Goal: Task Accomplishment & Management: Use online tool/utility

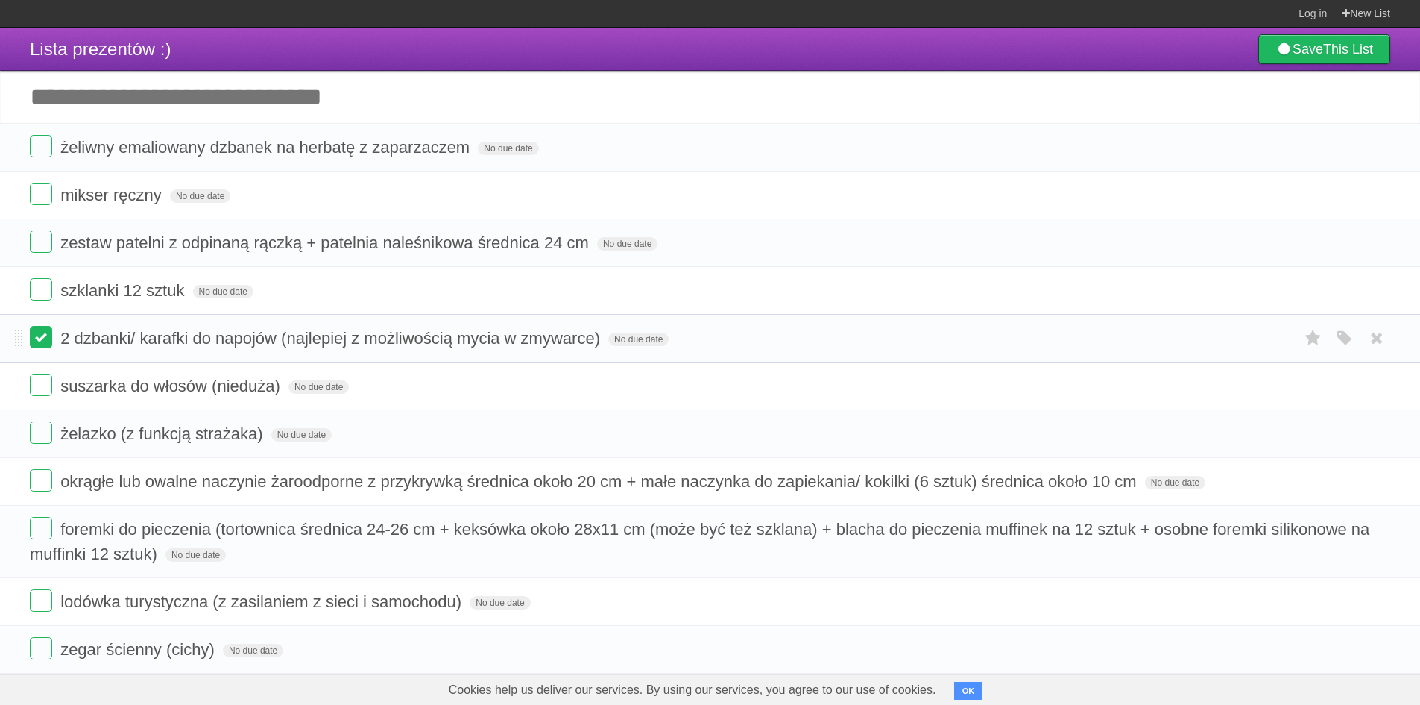
click at [42, 338] on label at bounding box center [41, 337] width 22 height 22
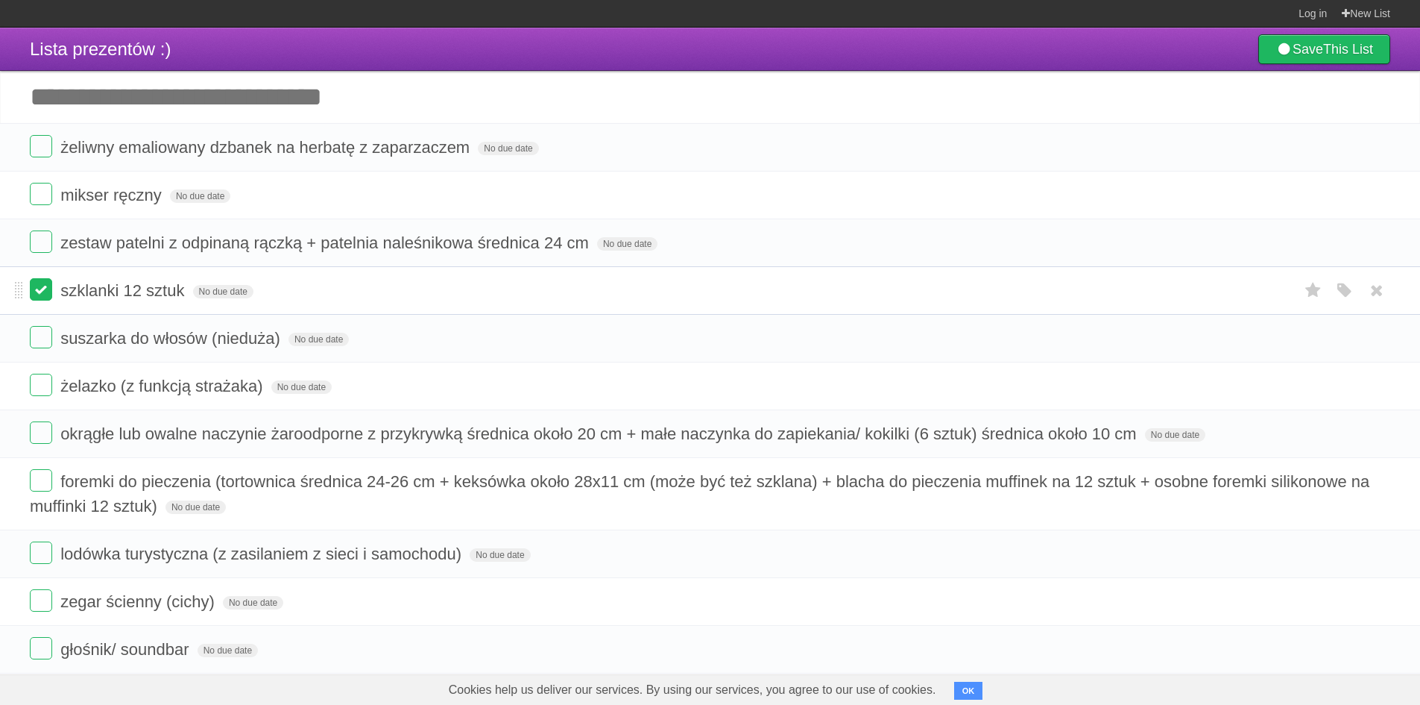
click at [40, 284] on label at bounding box center [41, 289] width 22 height 22
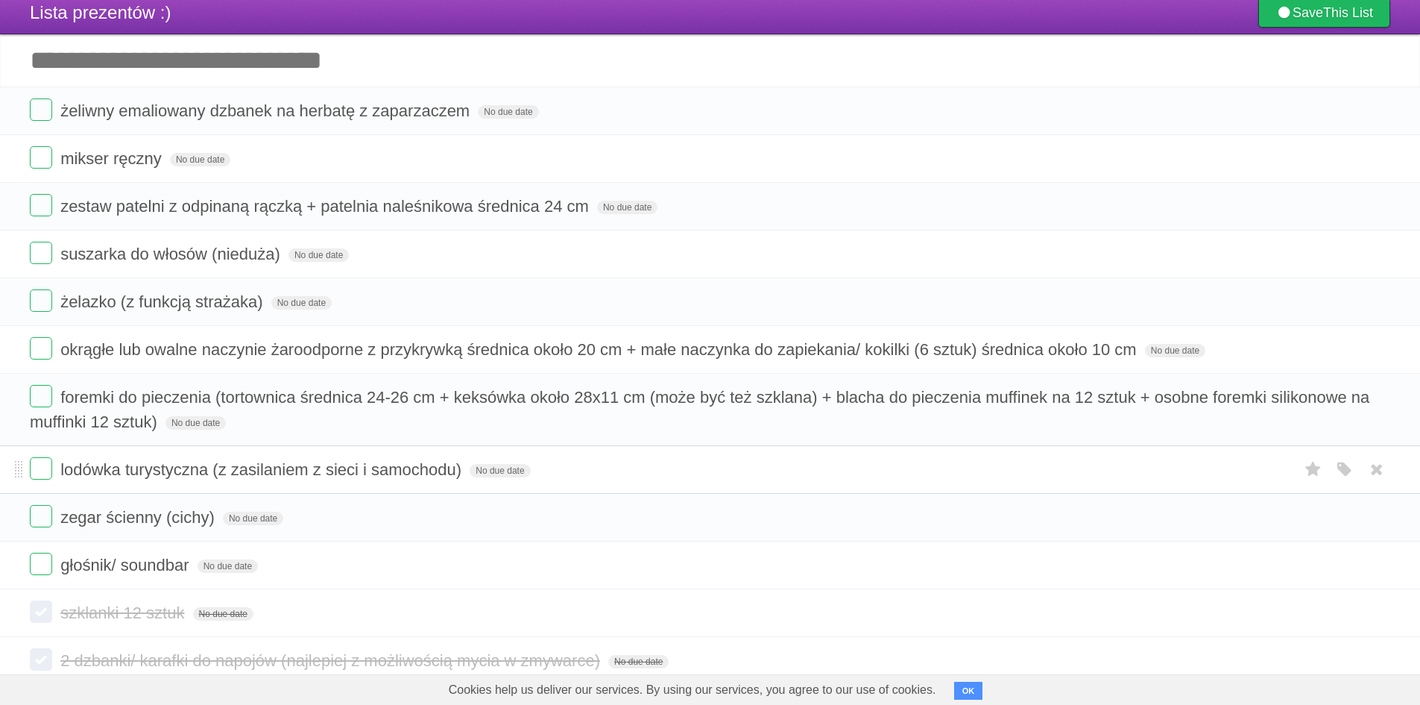
scroll to position [36, 0]
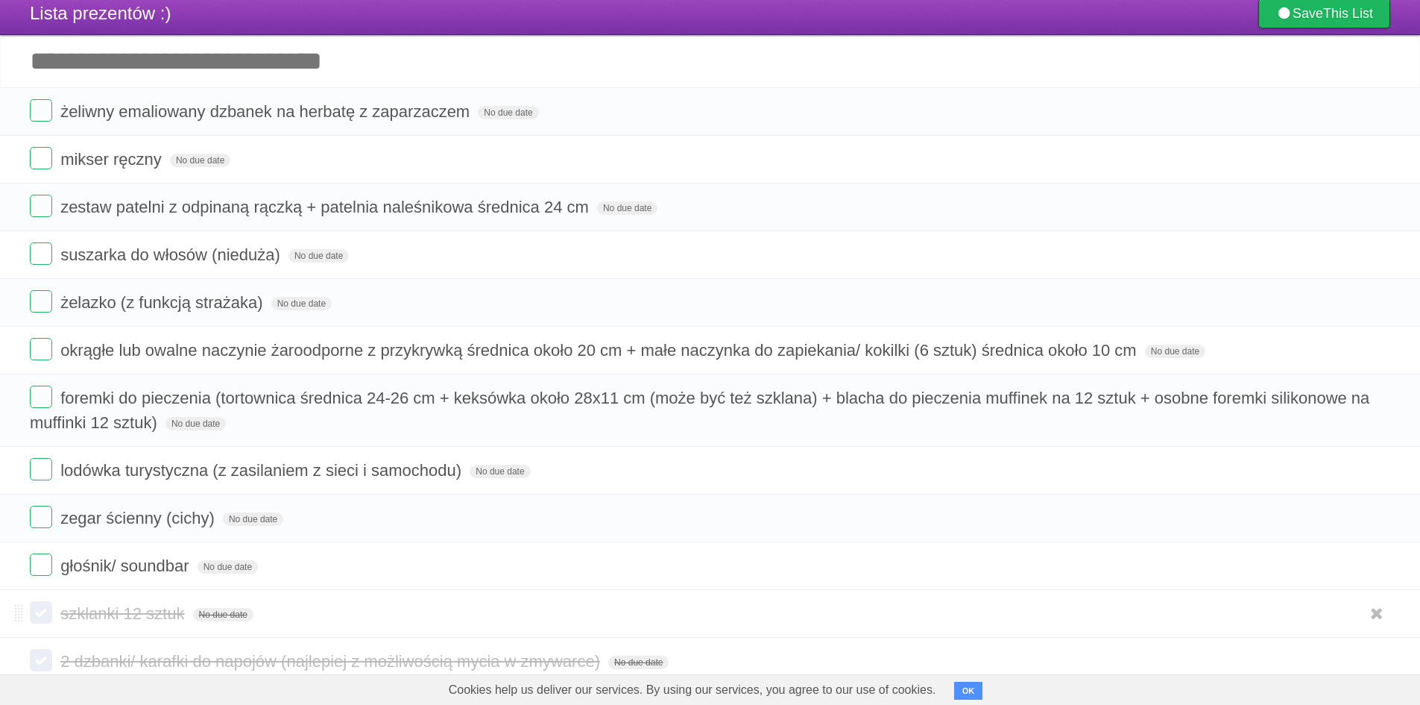
click at [46, 617] on label at bounding box center [41, 612] width 22 height 22
click at [47, 617] on label at bounding box center [41, 612] width 22 height 22
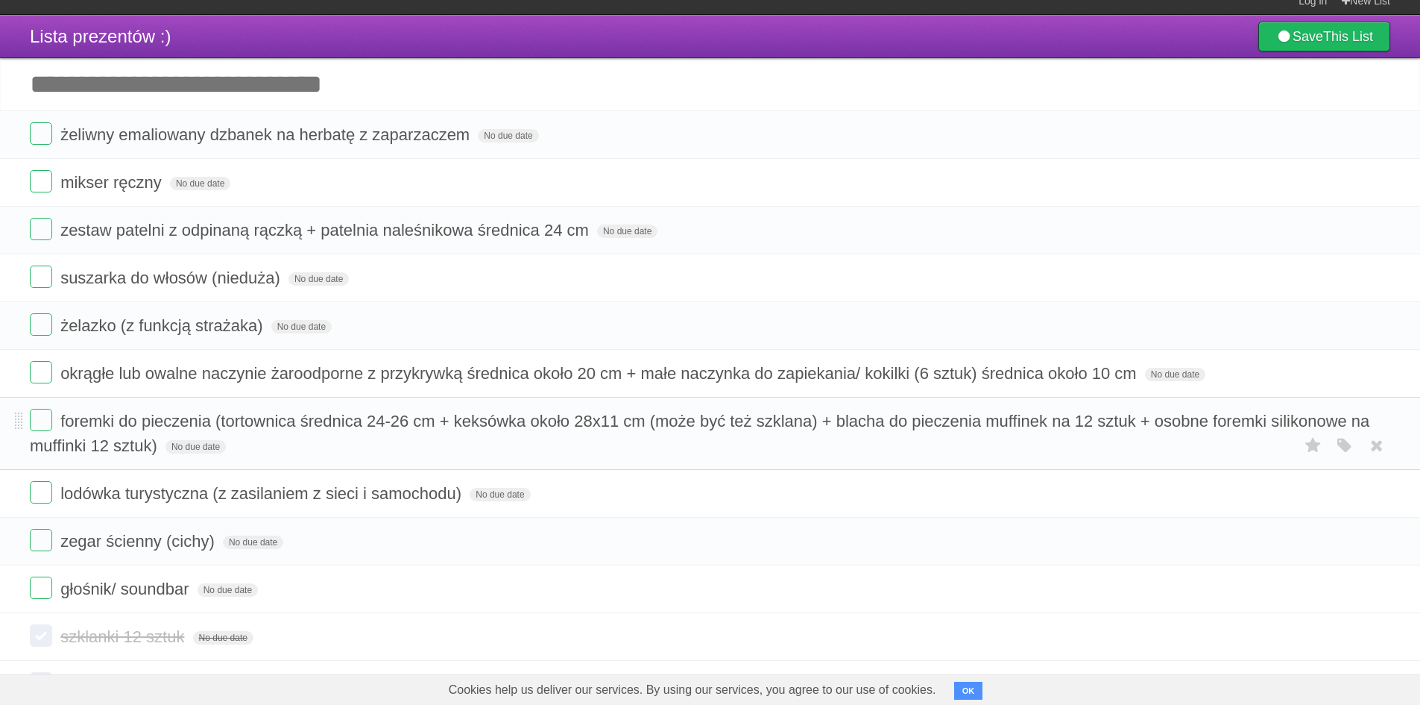
scroll to position [0, 0]
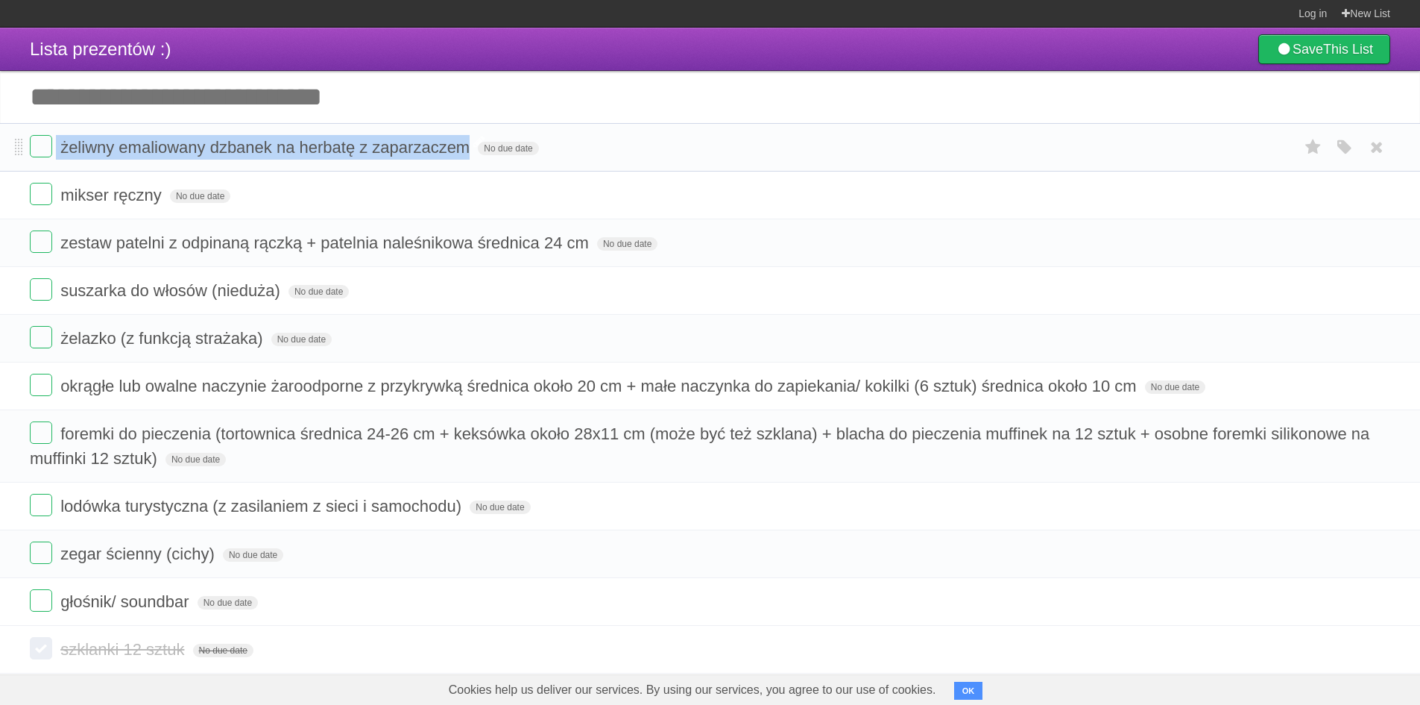
drag, startPoint x: 55, startPoint y: 151, endPoint x: 464, endPoint y: 152, distance: 409.3
click at [464, 152] on form "żeliwny emaliowany dzbanek na herbatę z zaparzaczem No due date White Red Blue …" at bounding box center [710, 147] width 1361 height 25
copy form "żeliwny emaliowany dzbanek na herbatę z zaparzaczem"
click at [37, 148] on label at bounding box center [41, 146] width 22 height 22
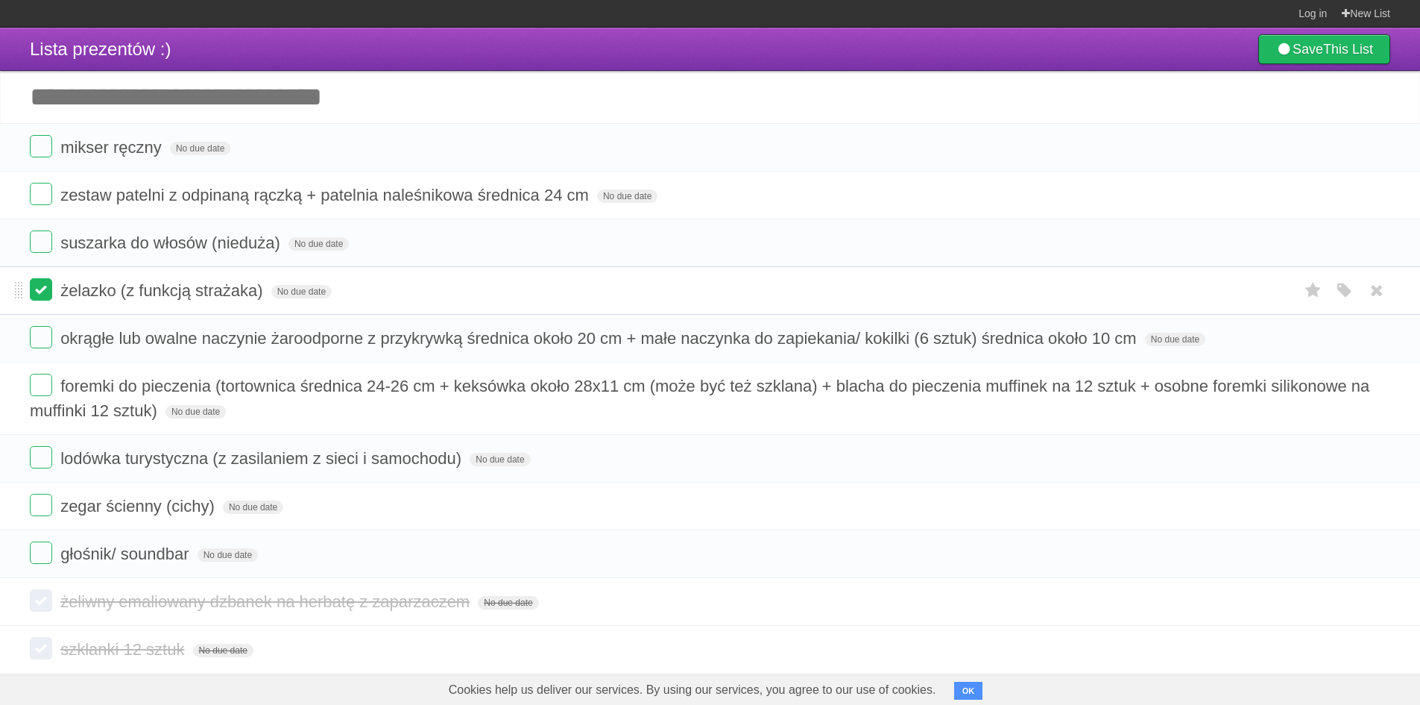
click at [41, 294] on label at bounding box center [41, 289] width 22 height 22
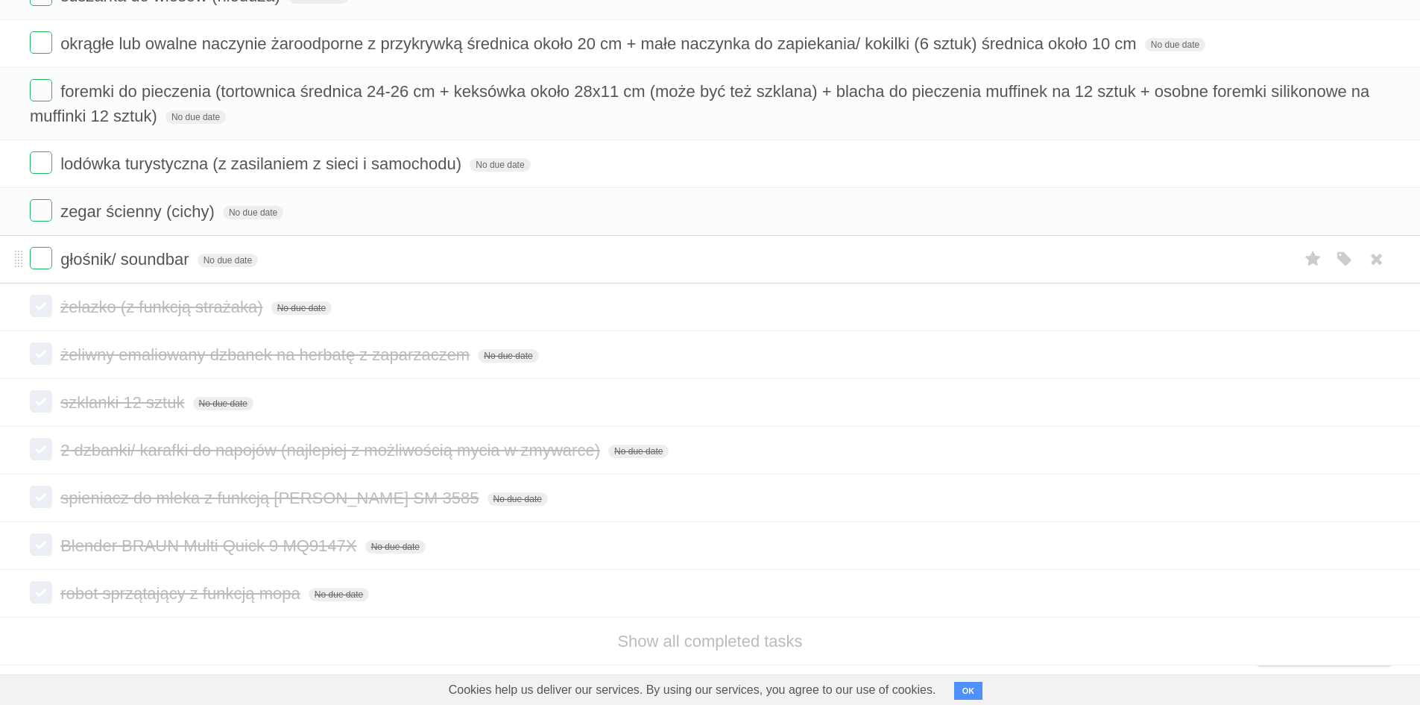
scroll to position [259, 0]
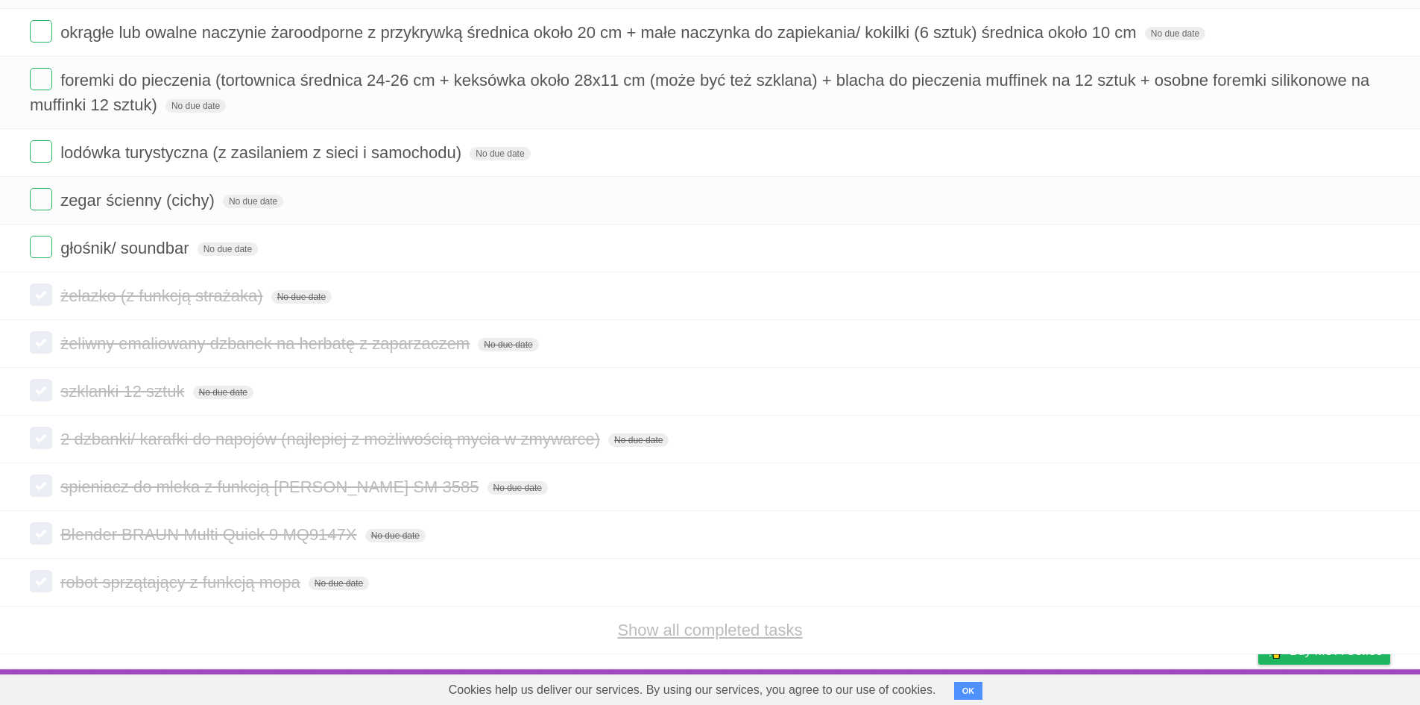
click at [670, 637] on link "Show all completed tasks" at bounding box center [709, 629] width 185 height 19
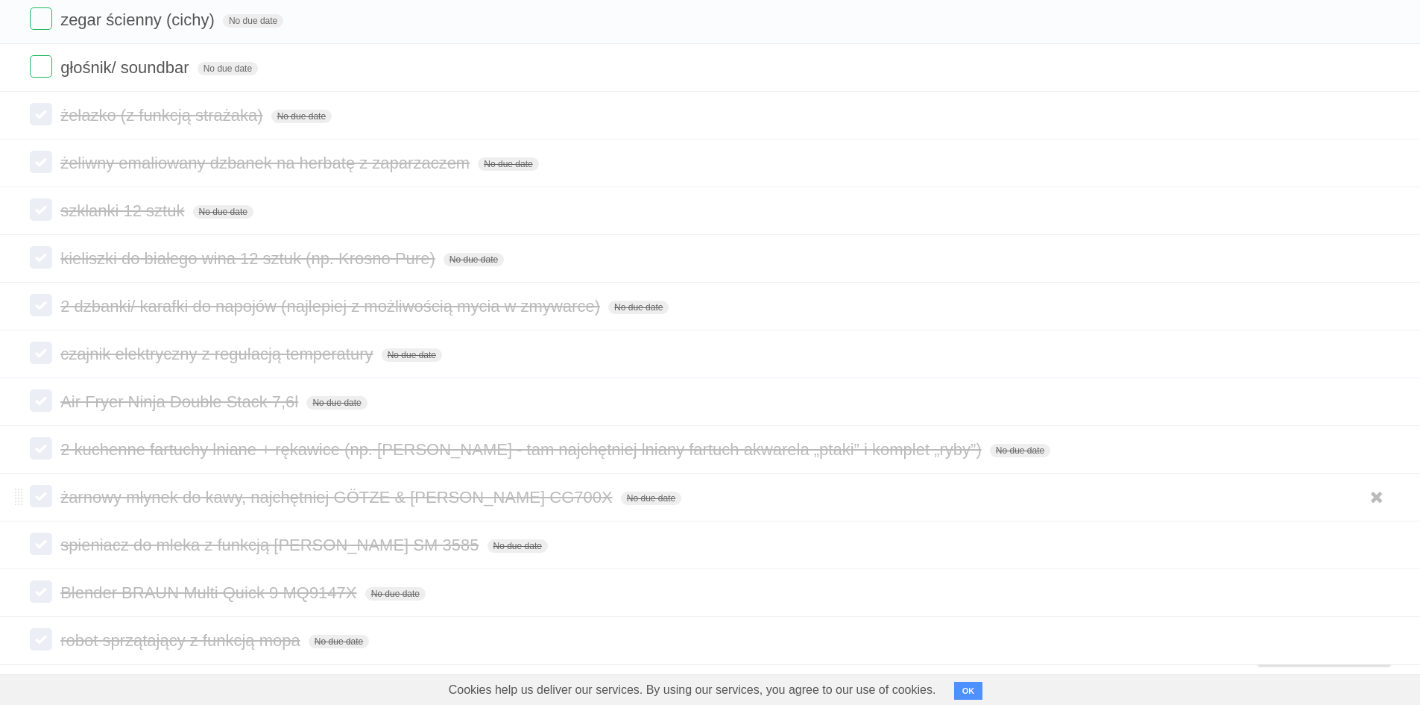
scroll to position [450, 0]
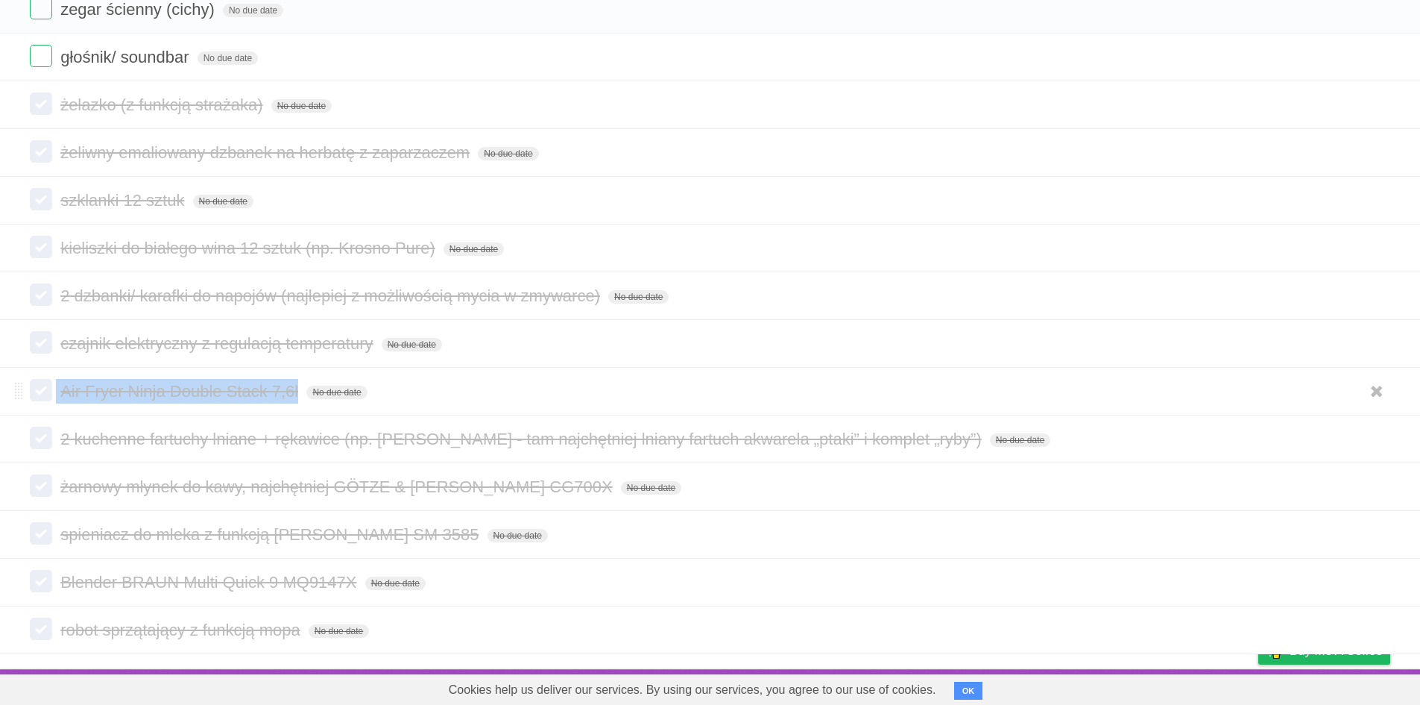
drag, startPoint x: 54, startPoint y: 385, endPoint x: 297, endPoint y: 398, distance: 244.1
click at [297, 398] on form "Air Fryer Ninja Double Stack 7,6l No due date White Red Blue Green Purple Orange" at bounding box center [710, 391] width 1361 height 25
copy form "Air Fryer Ninja Double Stack 7,6l"
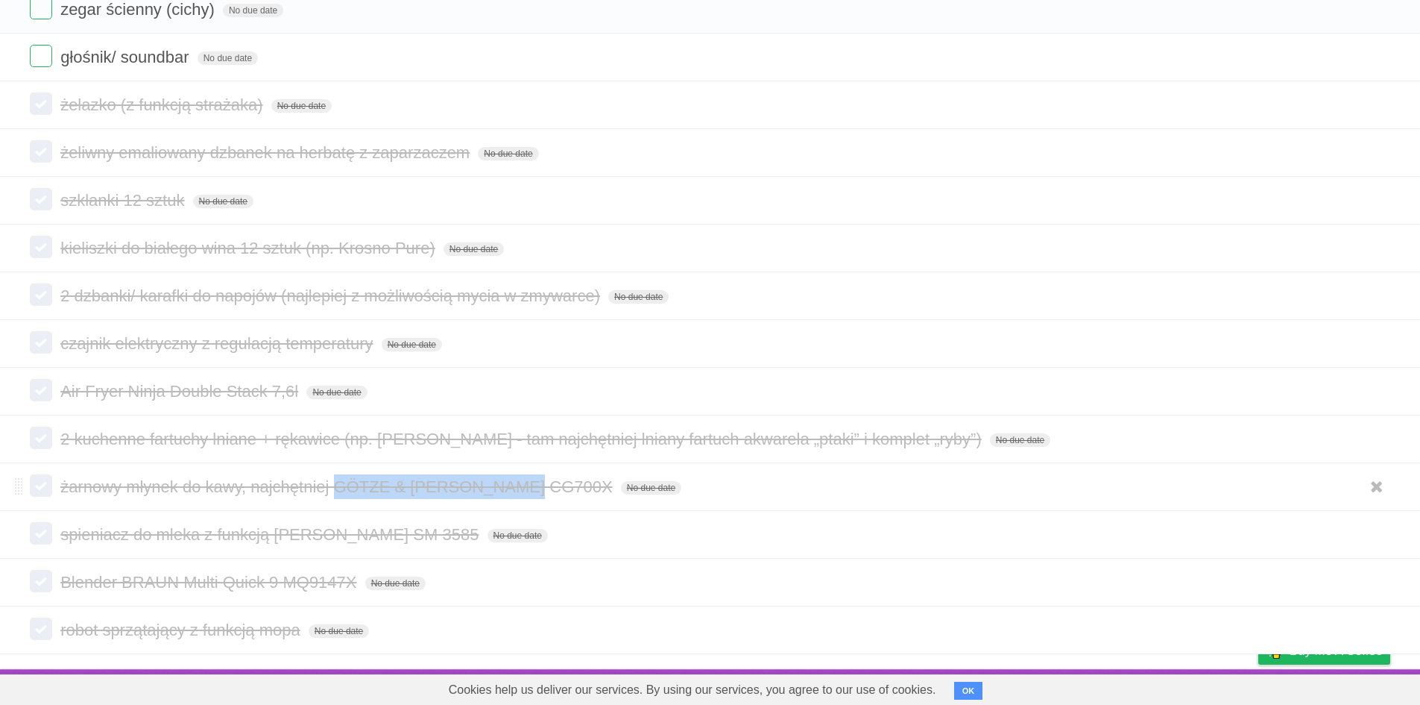
drag, startPoint x: 334, startPoint y: 485, endPoint x: 538, endPoint y: 475, distance: 204.5
click at [538, 475] on form "żarnowy młynek do kawy, najchętniej GÖTZE & [PERSON_NAME] CG700X No due date Wh…" at bounding box center [710, 486] width 1361 height 25
copy span "GÖTZE & [PERSON_NAME] CG700X"
drag, startPoint x: 362, startPoint y: 537, endPoint x: 502, endPoint y: 525, distance: 140.7
click at [482, 525] on span "spieniacz do mleka z funkcją [PERSON_NAME] SM 3585" at bounding box center [271, 534] width 422 height 19
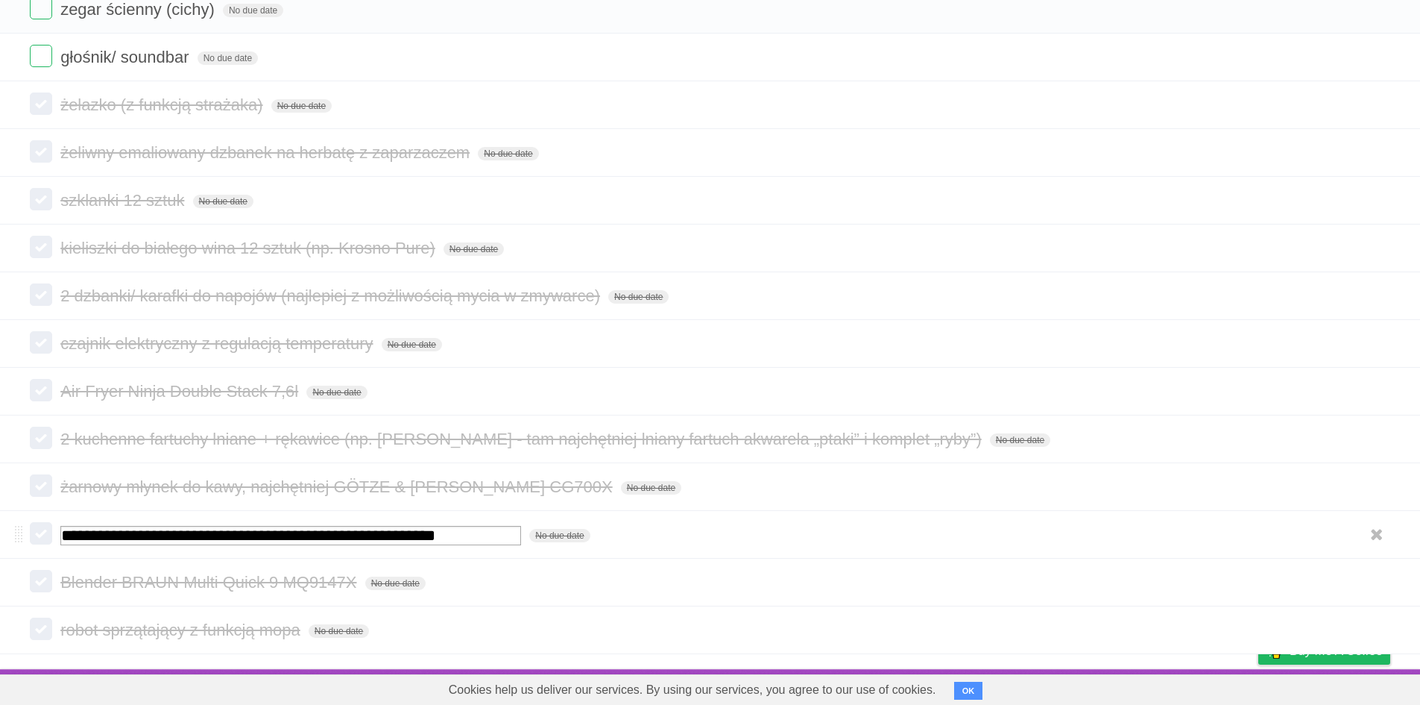
click at [719, 526] on form "**********" at bounding box center [710, 534] width 1361 height 25
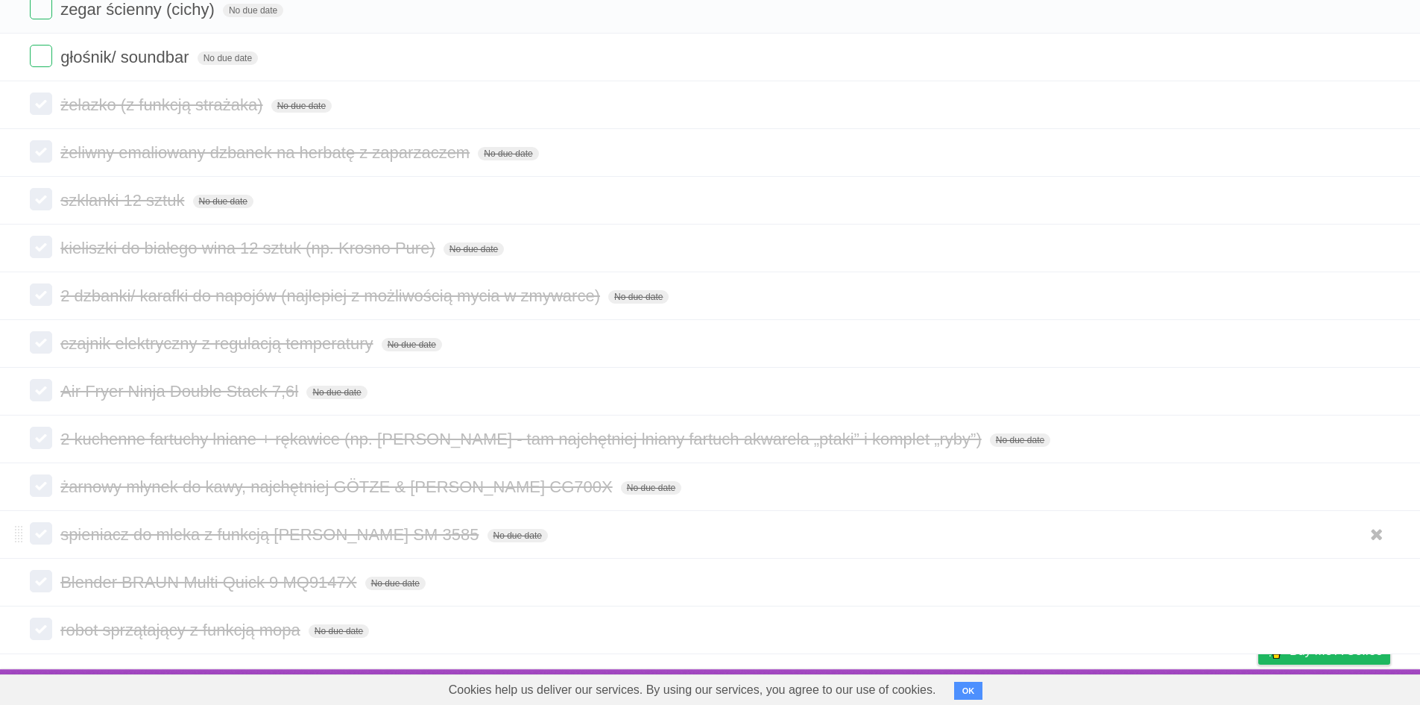
drag, startPoint x: 360, startPoint y: 532, endPoint x: 501, endPoint y: 530, distance: 140.9
click at [482, 530] on span "spieniacz do mleka z funkcją [PERSON_NAME] SM 3585" at bounding box center [271, 534] width 422 height 19
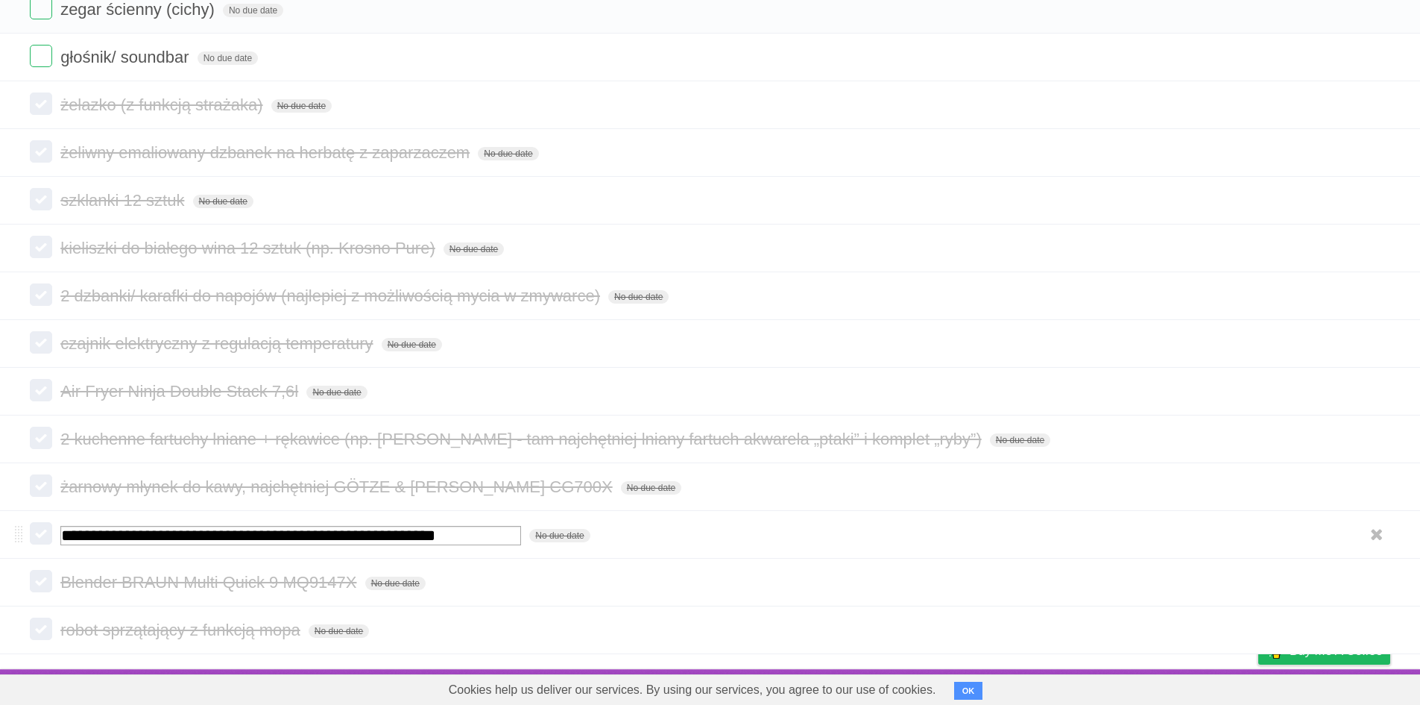
click at [775, 513] on li "**********" at bounding box center [710, 534] width 1420 height 48
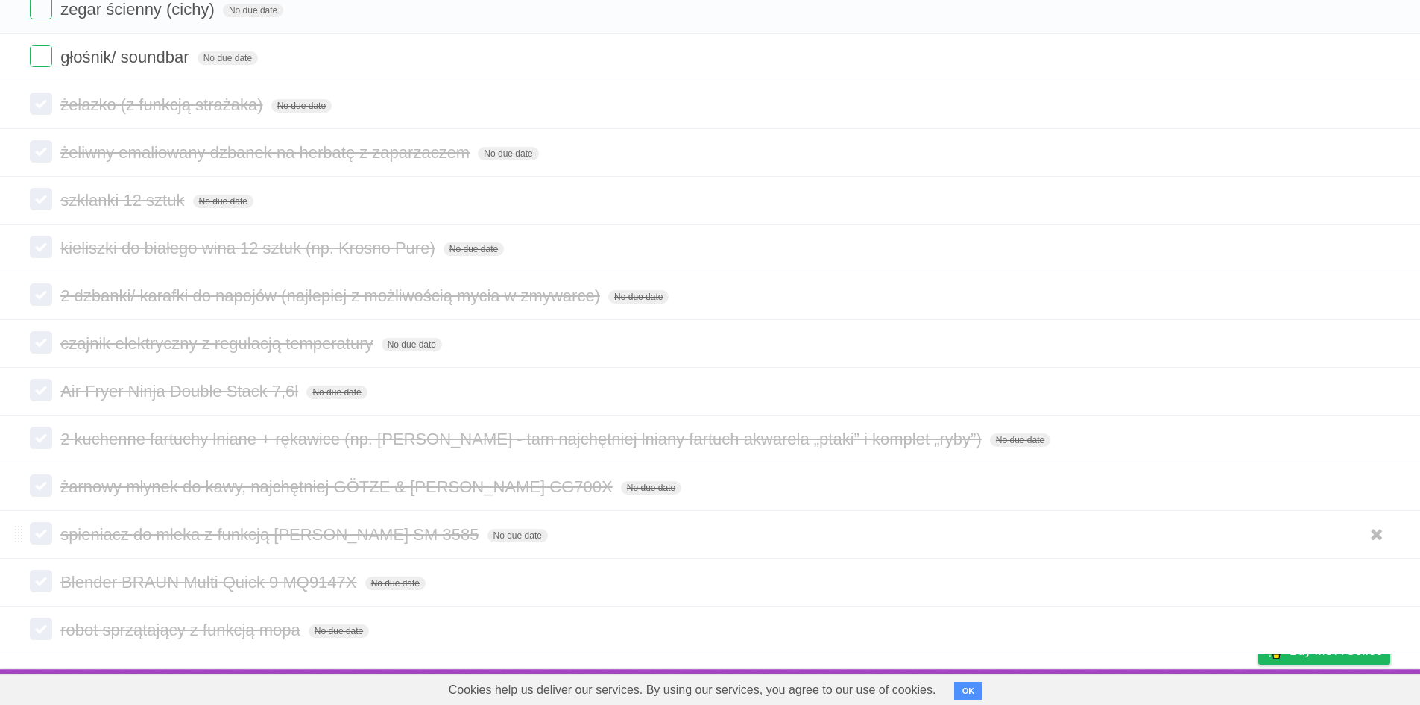
drag, startPoint x: 359, startPoint y: 534, endPoint x: 500, endPoint y: 534, distance: 141.7
click at [482, 534] on span "spieniacz do mleka z funkcją [PERSON_NAME] SM 3585" at bounding box center [271, 534] width 422 height 19
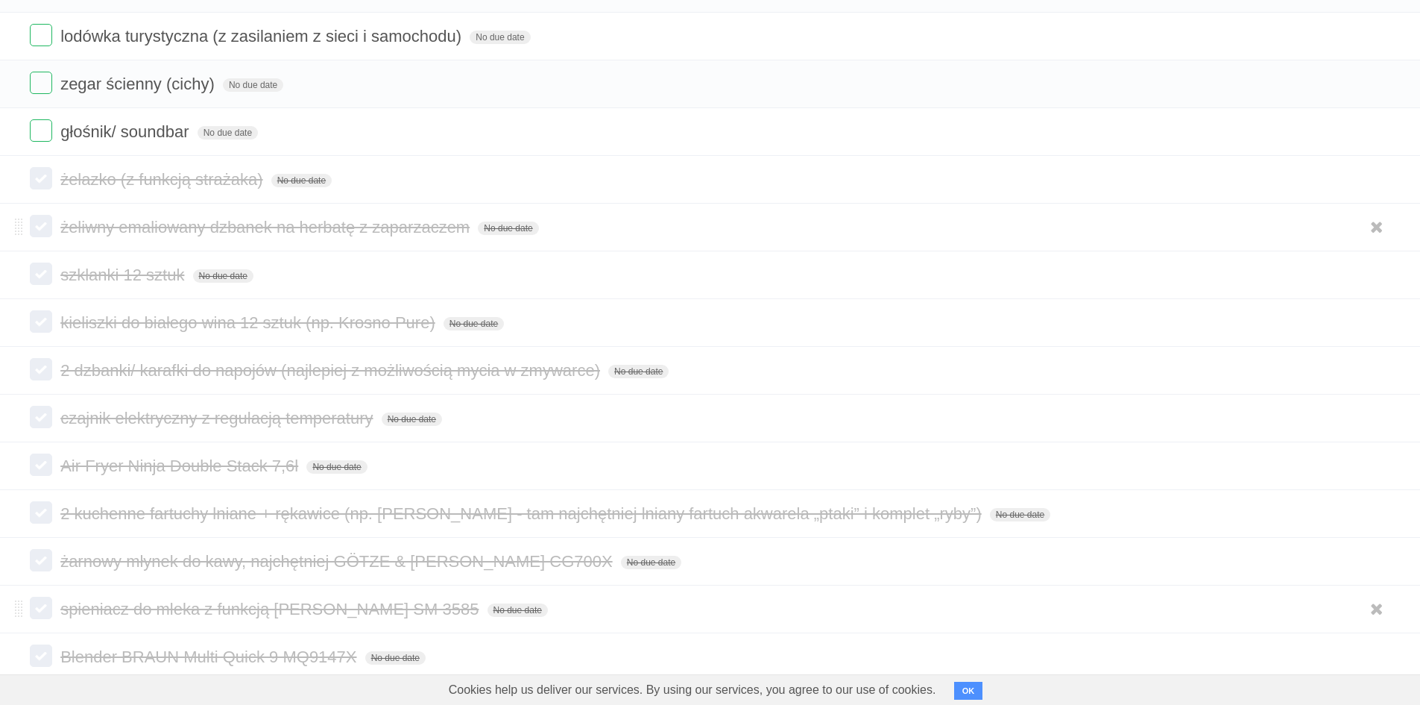
scroll to position [301, 0]
